Goal: Task Accomplishment & Management: Use online tool/utility

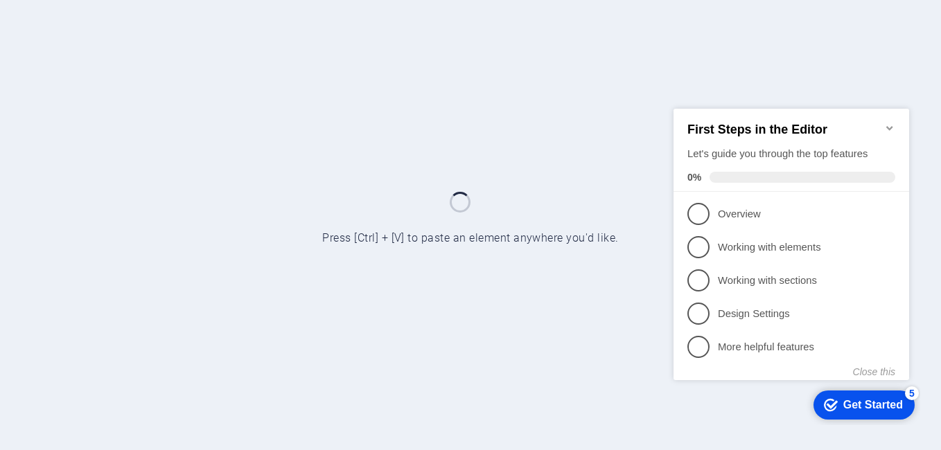
click at [702, 210] on span "1" at bounding box center [698, 213] width 22 height 22
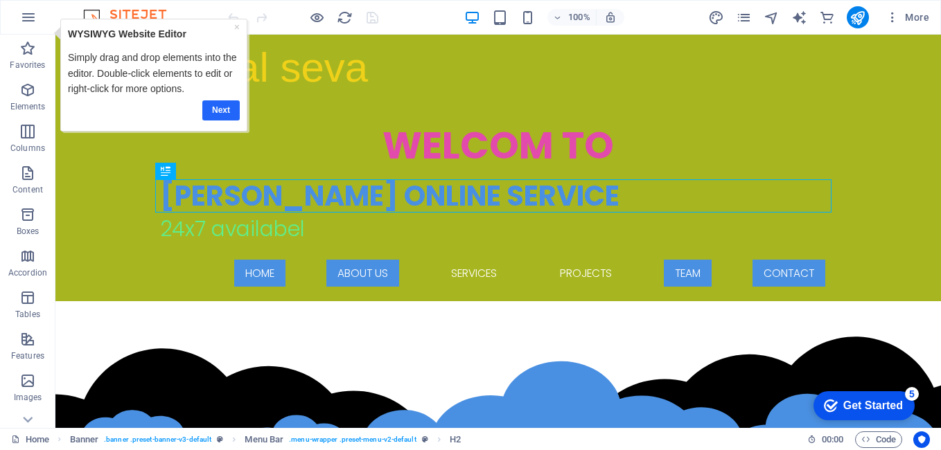
click at [221, 112] on link "Next" at bounding box center [220, 110] width 37 height 20
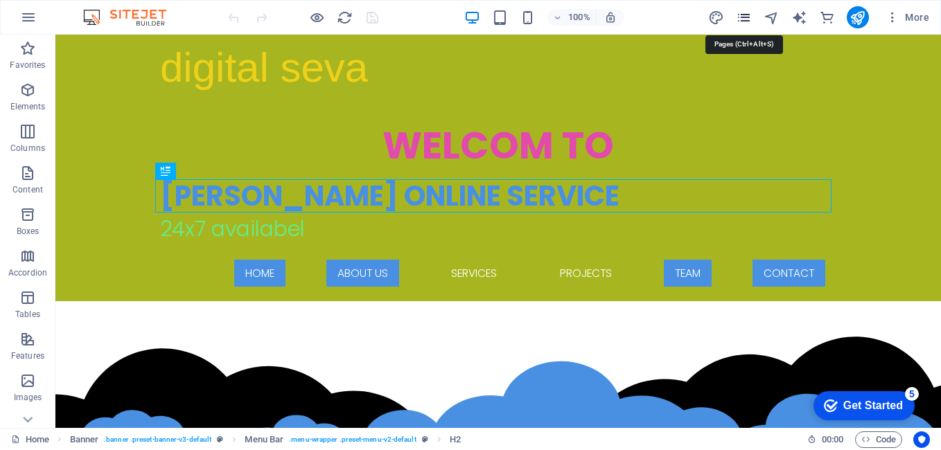
click at [749, 10] on icon "pages" at bounding box center [744, 18] width 16 height 16
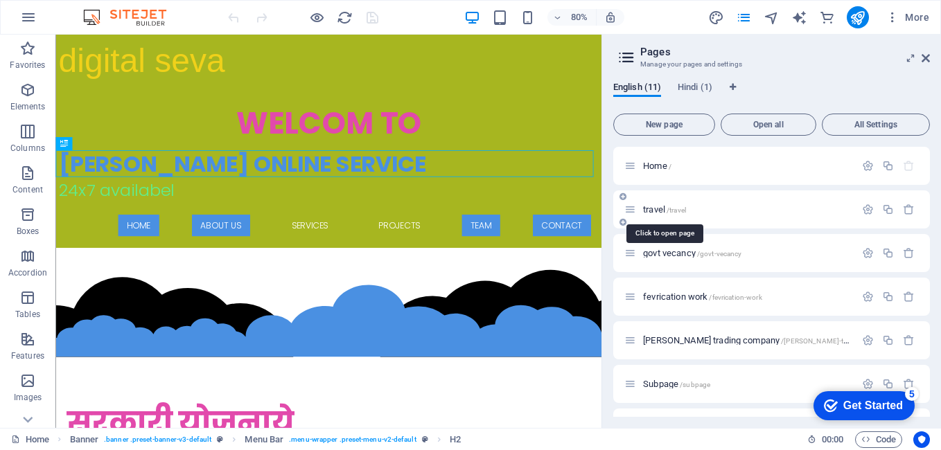
click at [661, 211] on span "travel /travel" at bounding box center [664, 209] width 43 height 10
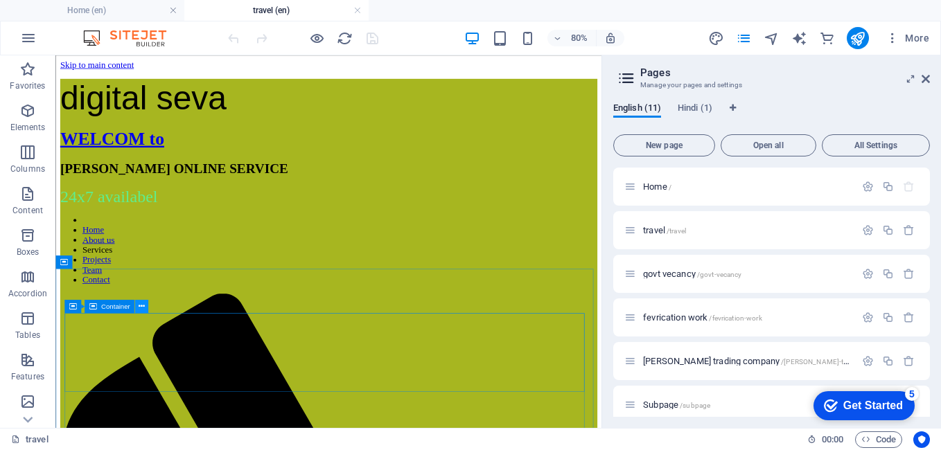
click at [141, 305] on icon at bounding box center [142, 307] width 6 height 12
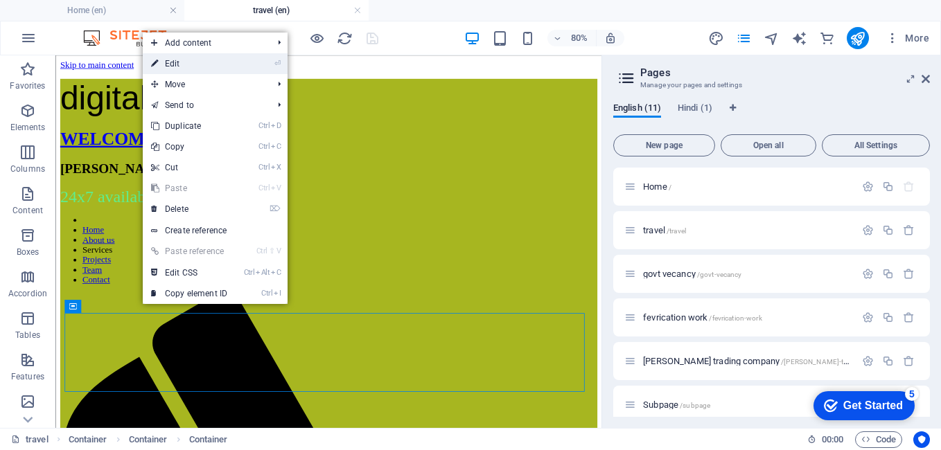
click at [174, 63] on link "⏎ Edit" at bounding box center [189, 63] width 93 height 21
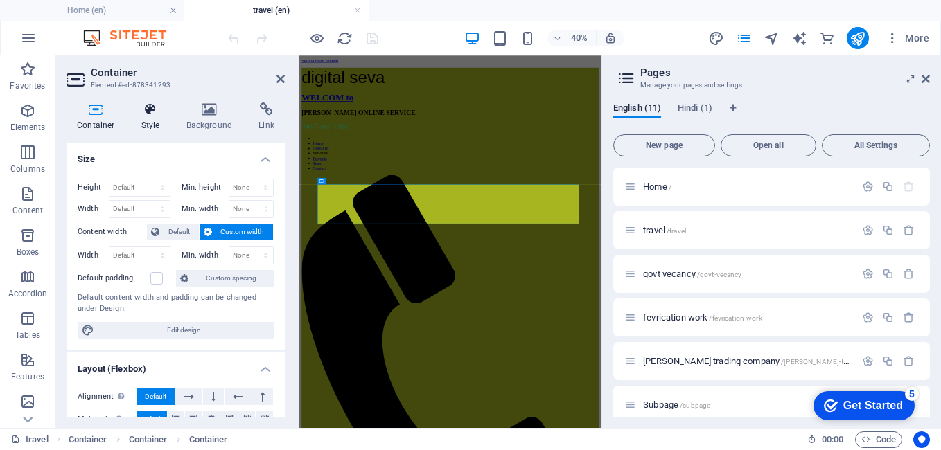
click at [148, 114] on icon at bounding box center [150, 110] width 39 height 14
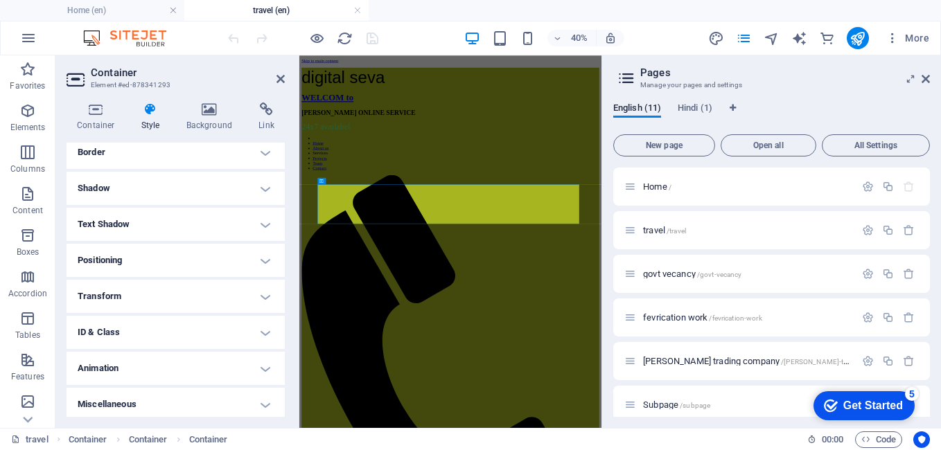
scroll to position [311, 0]
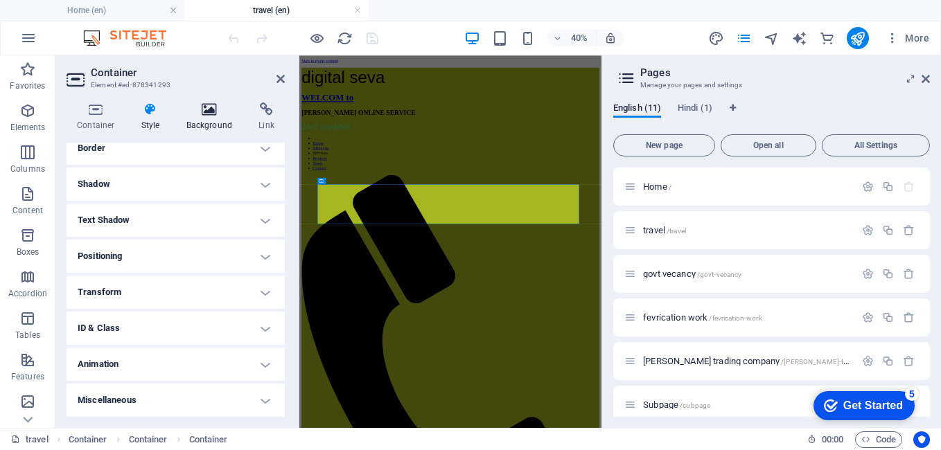
click at [213, 106] on icon at bounding box center [209, 110] width 67 height 14
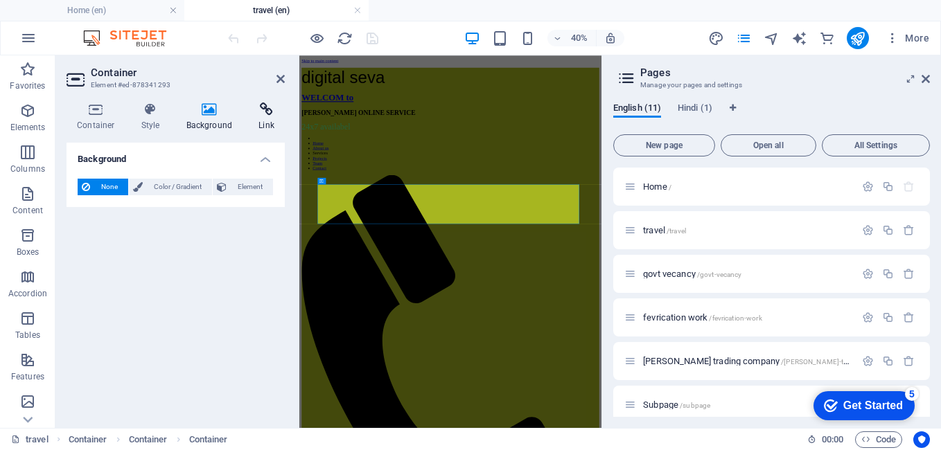
click at [267, 111] on icon at bounding box center [266, 110] width 37 height 14
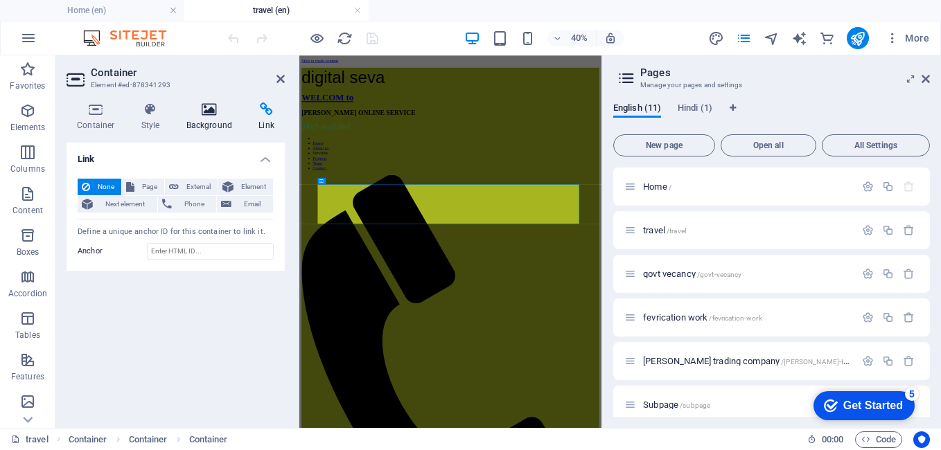
click at [204, 115] on icon at bounding box center [209, 110] width 67 height 14
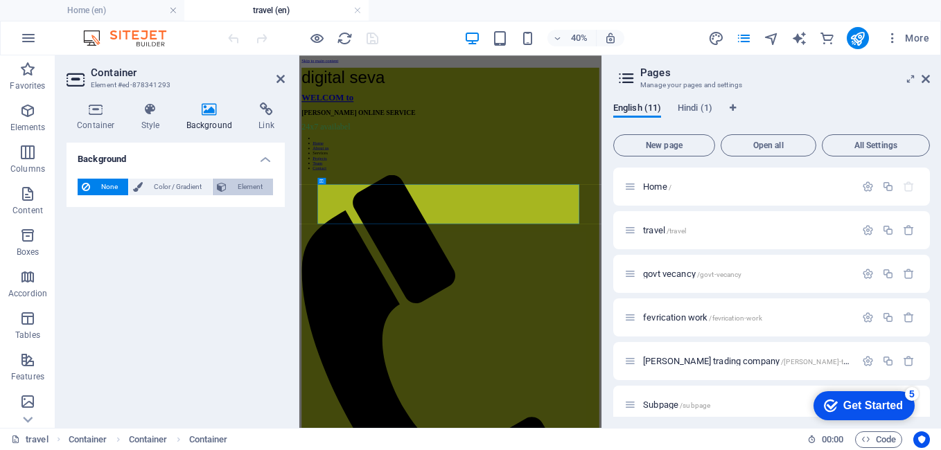
click at [246, 184] on span "Element" at bounding box center [250, 187] width 38 height 17
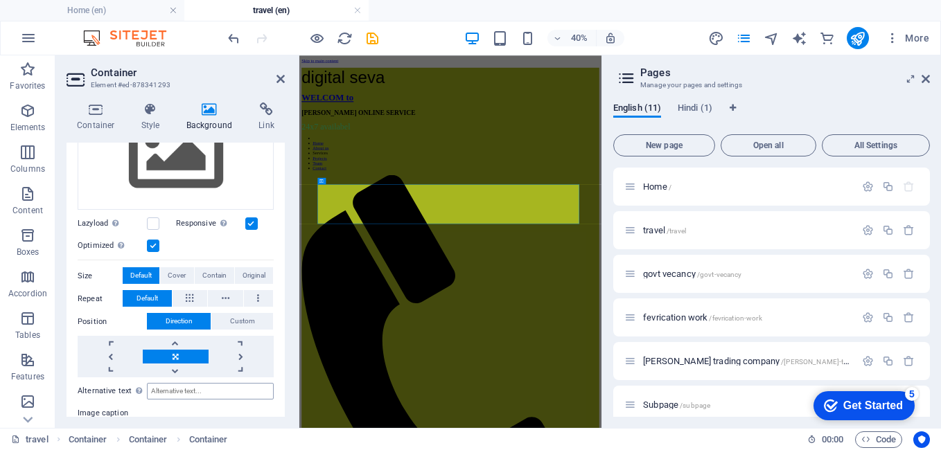
scroll to position [0, 0]
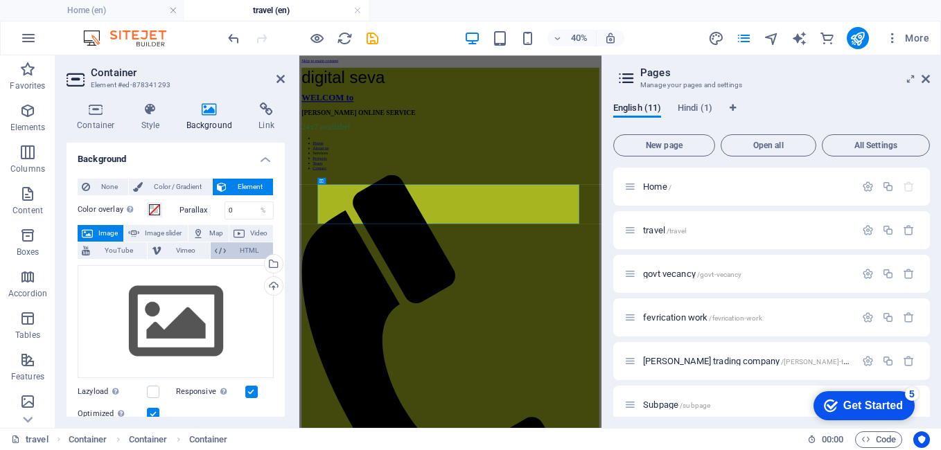
click at [224, 249] on button "HTML" at bounding box center [242, 250] width 62 height 17
